Goal: Navigation & Orientation: Go to known website

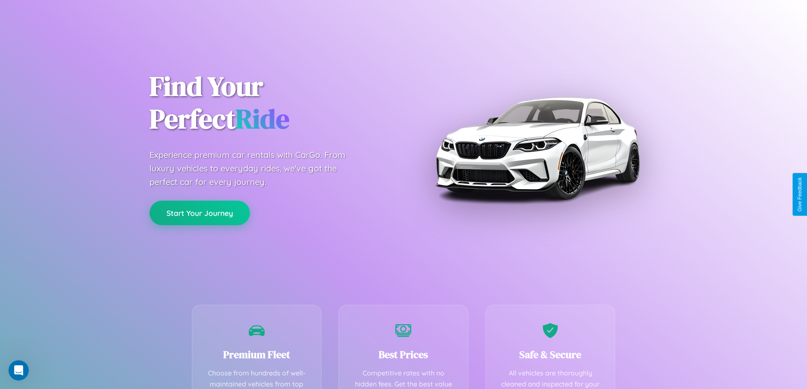
click at [199, 213] on button "Start Your Journey" at bounding box center [200, 213] width 100 height 25
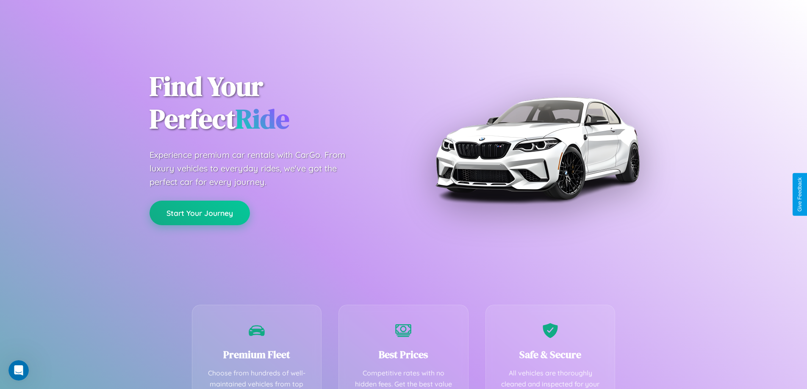
click at [199, 213] on button "Start Your Journey" at bounding box center [200, 213] width 100 height 25
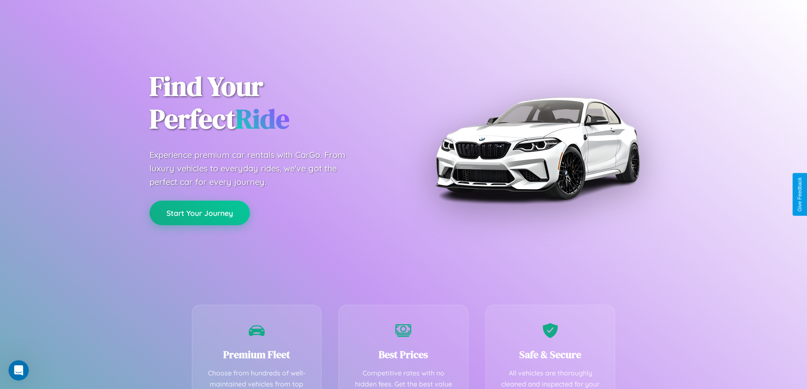
click at [199, 213] on button "Start Your Journey" at bounding box center [200, 213] width 100 height 25
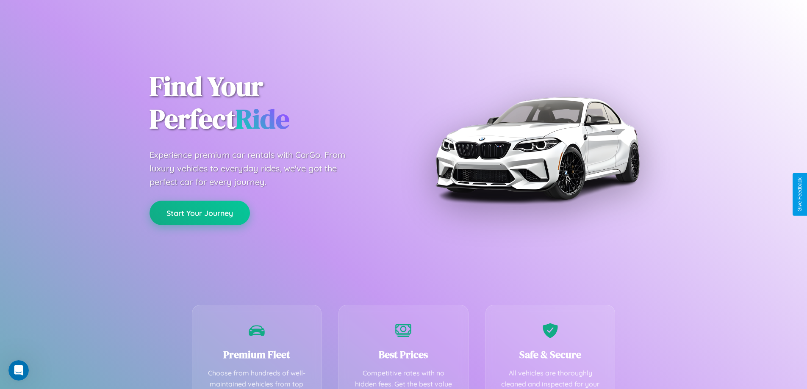
click at [199, 213] on button "Start Your Journey" at bounding box center [200, 213] width 100 height 25
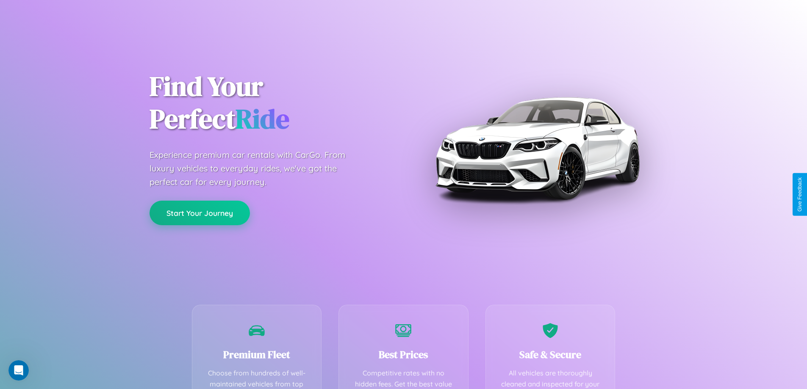
click at [199, 213] on button "Start Your Journey" at bounding box center [200, 213] width 100 height 25
